Goal: Ask a question

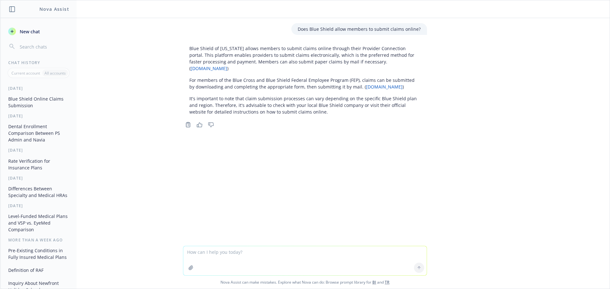
scroll to position [186, 0]
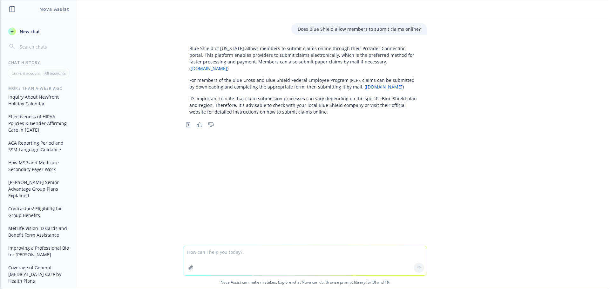
click at [240, 264] on textarea at bounding box center [304, 260] width 243 height 29
click at [184, 252] on textarea "COBRA grace period for non payment" at bounding box center [304, 261] width 243 height 30
click at [294, 252] on textarea "What is the COBRA grace period for non payment" at bounding box center [304, 261] width 243 height 30
type textarea "What is the COBRA grace period for non payment?"
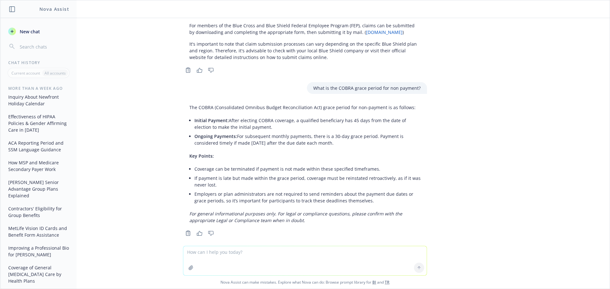
scroll to position [55, 0]
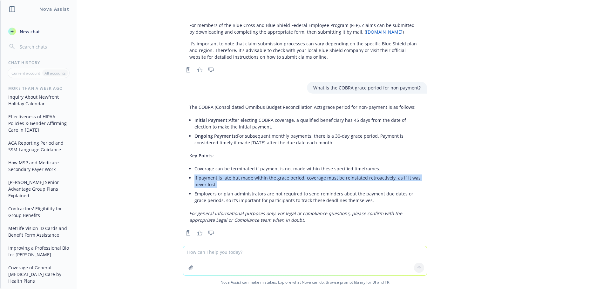
drag, startPoint x: 226, startPoint y: 180, endPoint x: 189, endPoint y: 172, distance: 38.2
click at [189, 172] on div "The COBRA (Consolidated Omnibus Budget Reconciliation Act) grace period for non…" at bounding box center [305, 163] width 244 height 125
copy li "If payment is late but made within the grace period, coverage must be reinstate…"
